Goal: Information Seeking & Learning: Learn about a topic

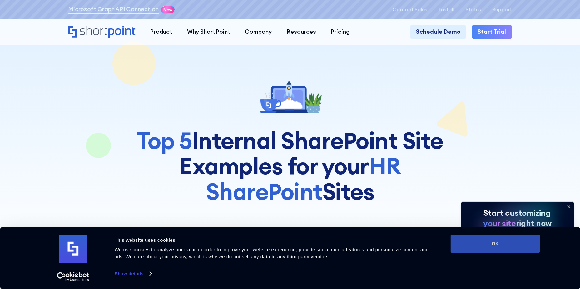
click at [531, 246] on button "OK" at bounding box center [495, 243] width 89 height 18
